Goal: Task Accomplishment & Management: Use online tool/utility

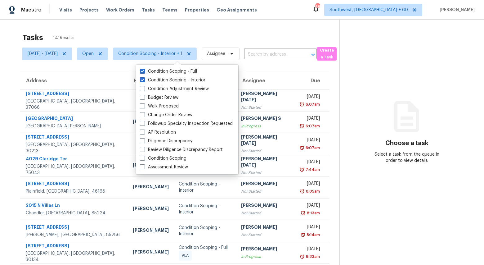
click at [179, 33] on div "Tasks 141 Results" at bounding box center [180, 37] width 317 height 16
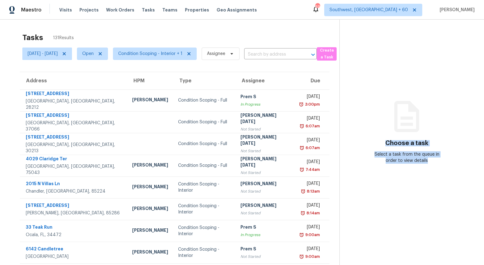
drag, startPoint x: 390, startPoint y: 142, endPoint x: 439, endPoint y: 164, distance: 53.8
click at [439, 164] on section "Choose a task Select a task from the queue in order to view details" at bounding box center [406, 172] width 135 height 304
drag, startPoint x: 439, startPoint y: 164, endPoint x: 396, endPoint y: 143, distance: 47.7
click at [396, 143] on section "Choose a task Select a task from the queue in order to view details" at bounding box center [406, 172] width 135 height 304
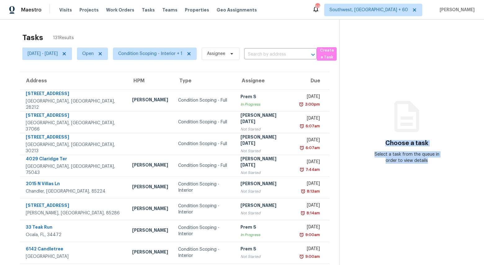
click at [396, 143] on h3 "Choose a task" at bounding box center [406, 143] width 43 height 6
drag, startPoint x: 390, startPoint y: 143, endPoint x: 434, endPoint y: 160, distance: 47.3
click at [434, 160] on div "Choose a task Select a task from the queue in order to view details" at bounding box center [407, 138] width 134 height 51
click at [434, 160] on div "Select a task from the queue in order to view details" at bounding box center [406, 157] width 67 height 12
drag, startPoint x: 434, startPoint y: 160, endPoint x: 394, endPoint y: 142, distance: 44.0
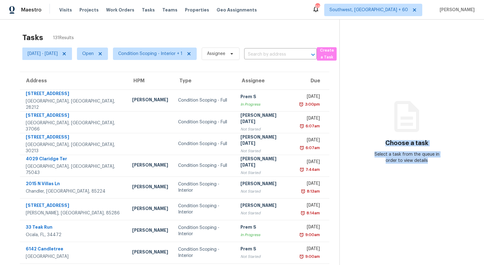
click at [394, 142] on div "Choose a task Select a task from the queue in order to view details" at bounding box center [407, 138] width 134 height 51
click at [394, 142] on h3 "Choose a task" at bounding box center [406, 143] width 43 height 6
drag, startPoint x: 391, startPoint y: 143, endPoint x: 420, endPoint y: 164, distance: 36.1
click at [420, 164] on section "Choose a task Select a task from the queue in order to view details" at bounding box center [406, 172] width 135 height 304
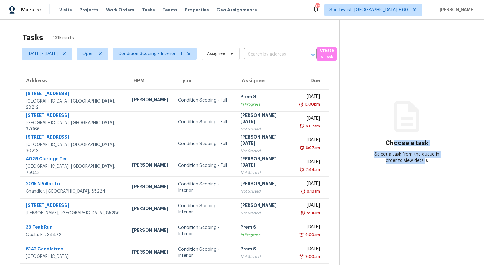
drag, startPoint x: 427, startPoint y: 162, endPoint x: 397, endPoint y: 143, distance: 35.6
click at [397, 143] on div "Choose a task Select a task from the queue in order to view details" at bounding box center [407, 138] width 134 height 51
click at [397, 143] on h3 "Choose a task" at bounding box center [406, 143] width 43 height 6
drag, startPoint x: 395, startPoint y: 142, endPoint x: 418, endPoint y: 161, distance: 30.9
click at [418, 161] on div "Choose a task Select a task from the queue in order to view details" at bounding box center [407, 138] width 134 height 51
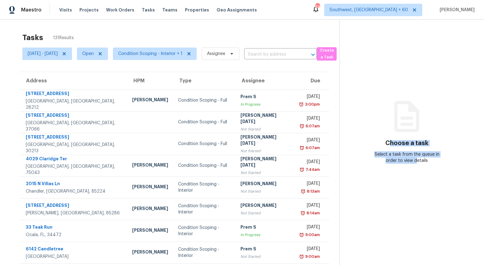
click at [418, 161] on div "Select a task from the queue in order to view details" at bounding box center [406, 157] width 67 height 12
drag, startPoint x: 390, startPoint y: 145, endPoint x: 428, endPoint y: 160, distance: 40.9
click at [428, 160] on div "Choose a task Select a task from the queue in order to view details" at bounding box center [407, 138] width 134 height 51
click at [428, 160] on div "Select a task from the queue in order to view details" at bounding box center [406, 157] width 67 height 12
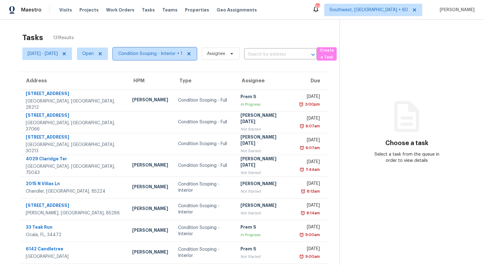
click at [155, 53] on span "Condition Scoping - Interior + 1" at bounding box center [150, 54] width 64 height 6
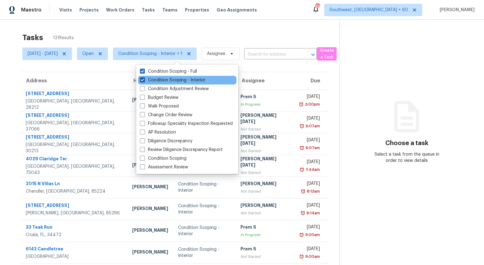
click at [156, 80] on label "Condition Scoping - Interior" at bounding box center [172, 80] width 65 height 6
click at [144, 80] on input "Condition Scoping - Interior" at bounding box center [142, 79] width 4 height 4
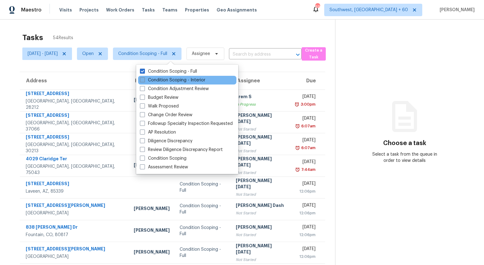
click at [156, 80] on label "Condition Scoping - Interior" at bounding box center [172, 80] width 65 height 6
click at [144, 80] on input "Condition Scoping - Interior" at bounding box center [142, 79] width 4 height 4
checkbox input "true"
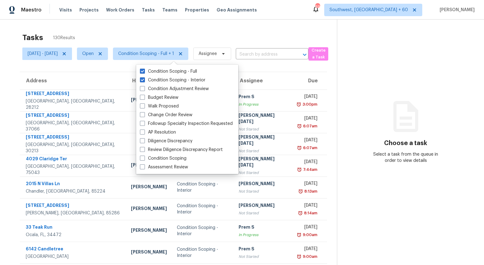
click at [141, 26] on div "Tasks 130 Results Mon, Sep 29 - Tue, Sep 30 Open Condition Scoping - Full + 1 A…" at bounding box center [242, 172] width 484 height 304
